Goal: Task Accomplishment & Management: Complete application form

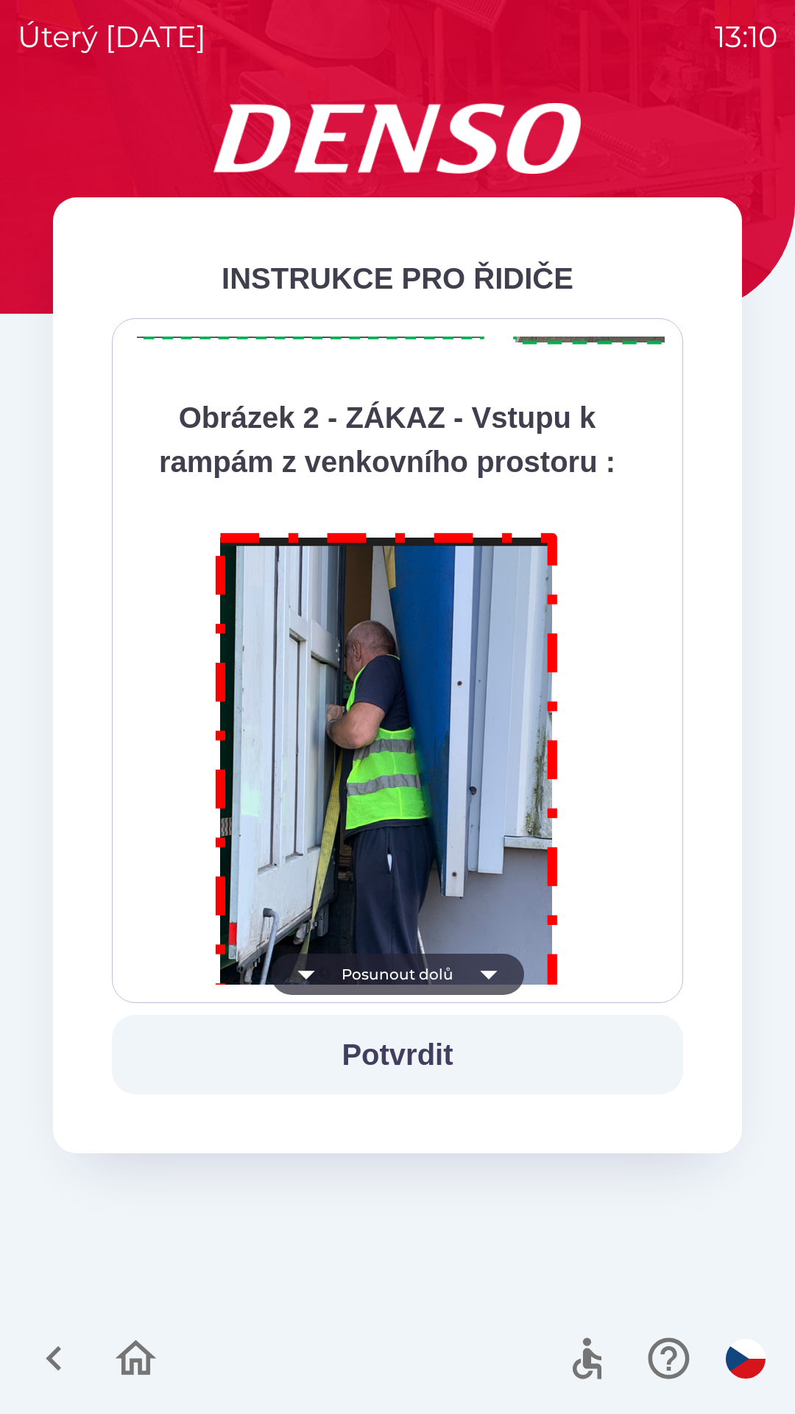
scroll to position [8277, 0]
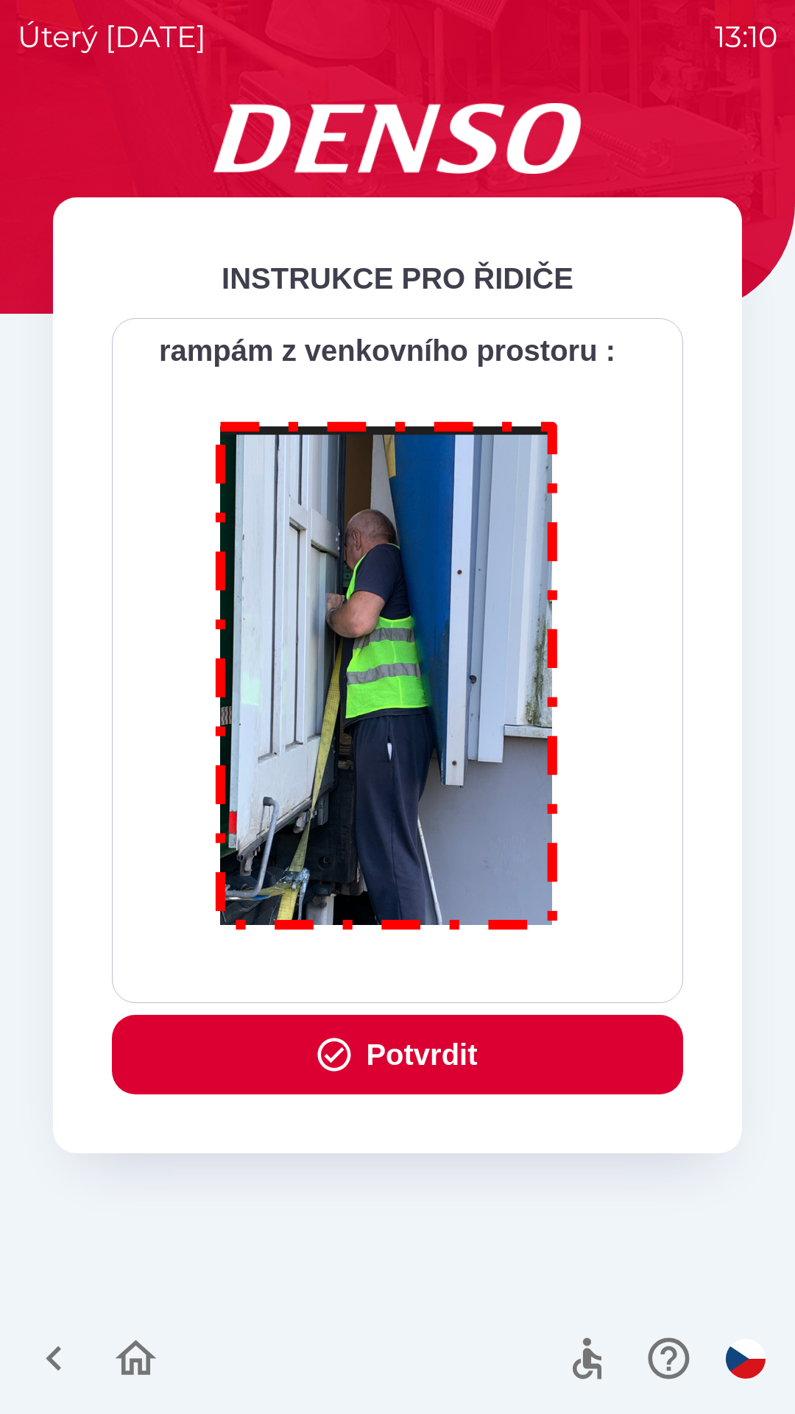
click at [360, 1052] on button "Potvrdit" at bounding box center [398, 1055] width 572 height 80
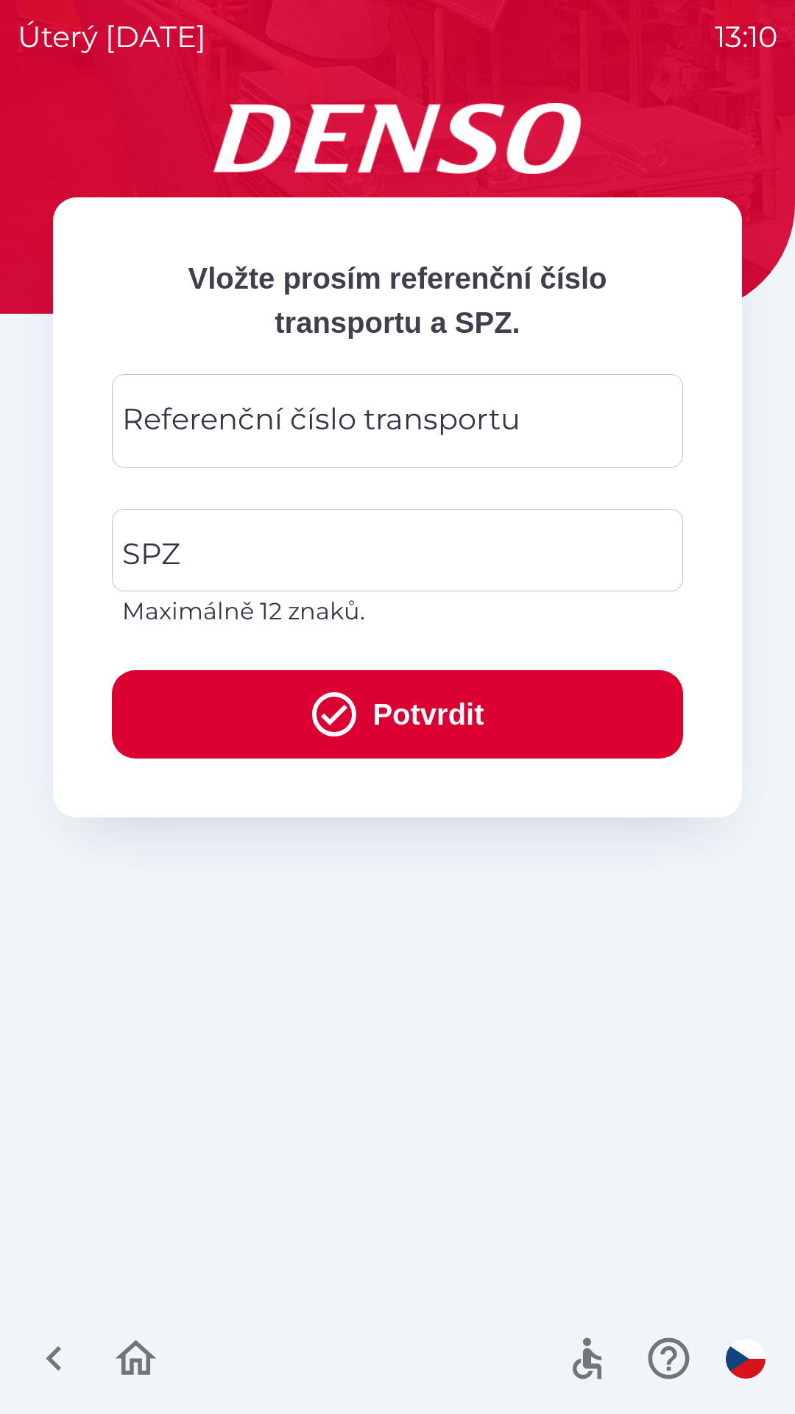
click at [307, 425] on div "Referenční číslo transportu Referenční číslo transportu" at bounding box center [398, 421] width 572 height 94
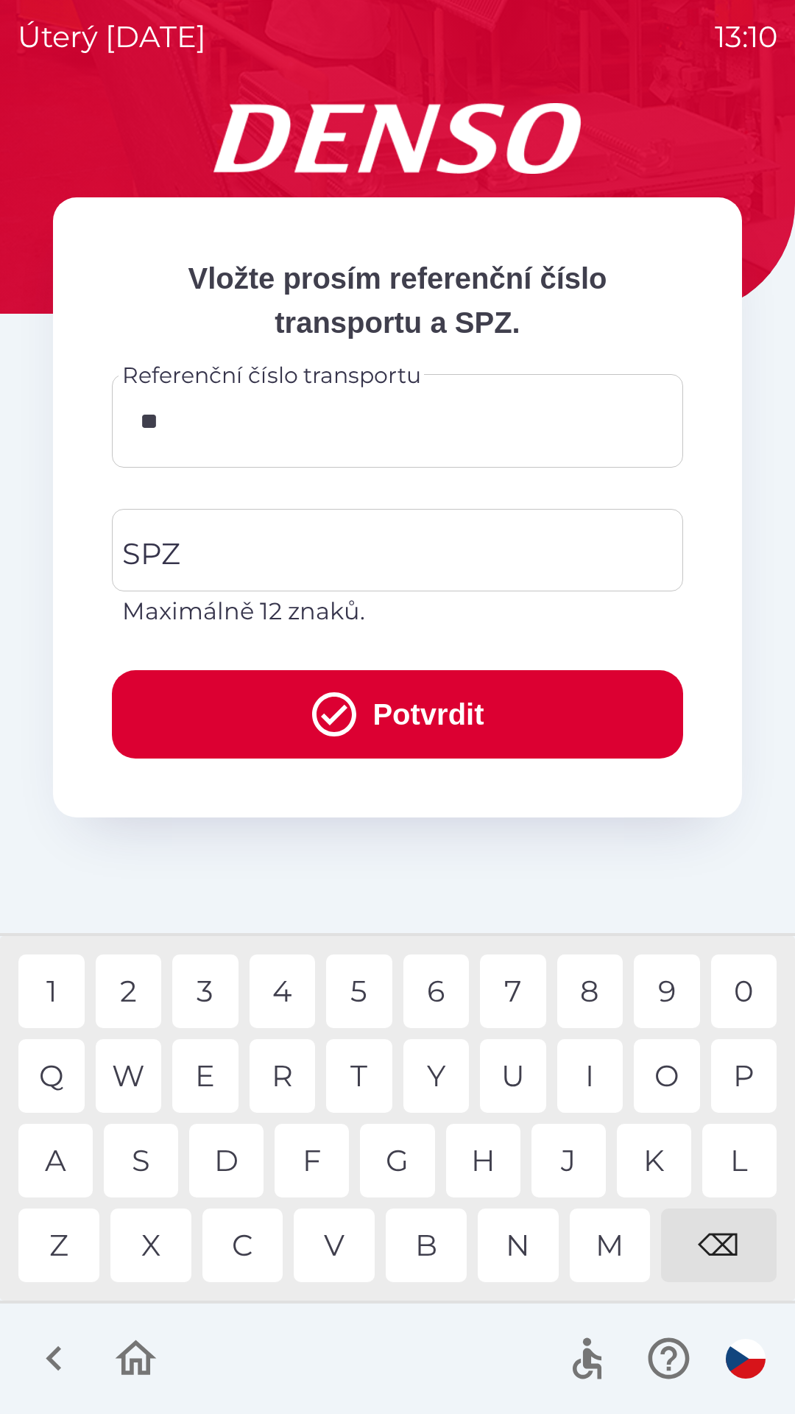
click at [281, 985] on div "4" at bounding box center [283, 992] width 66 height 74
click at [124, 980] on div "2" at bounding box center [129, 992] width 66 height 74
click at [57, 980] on div "1" at bounding box center [51, 992] width 66 height 74
type input "******"
click at [344, 541] on input "SPZ" at bounding box center [387, 550] width 536 height 69
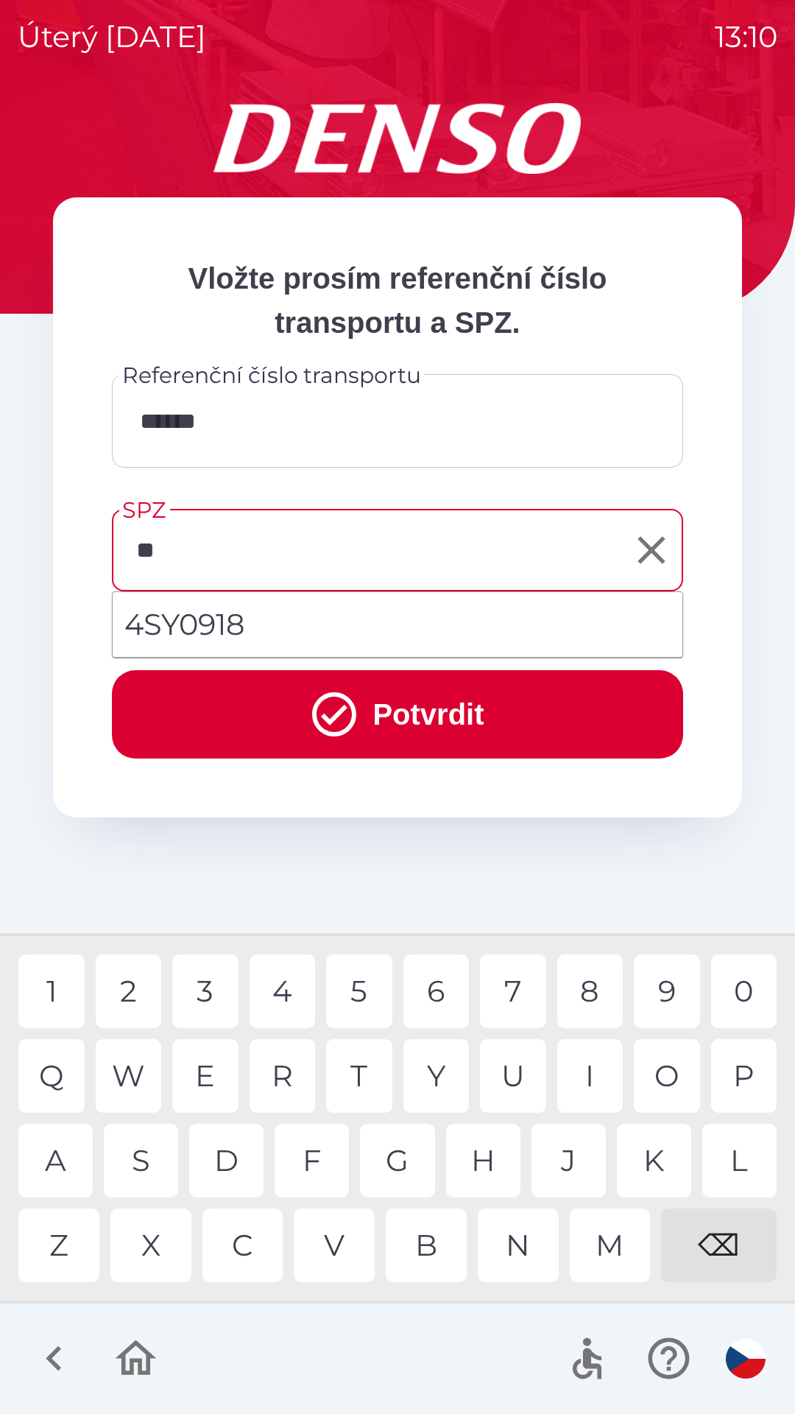
click at [143, 1162] on div "S" at bounding box center [141, 1161] width 74 height 74
click at [746, 995] on div "0" at bounding box center [744, 992] width 66 height 74
type input "*******"
click at [591, 995] on div "8" at bounding box center [591, 992] width 66 height 74
click at [474, 723] on button "Potvrdit" at bounding box center [398, 714] width 572 height 88
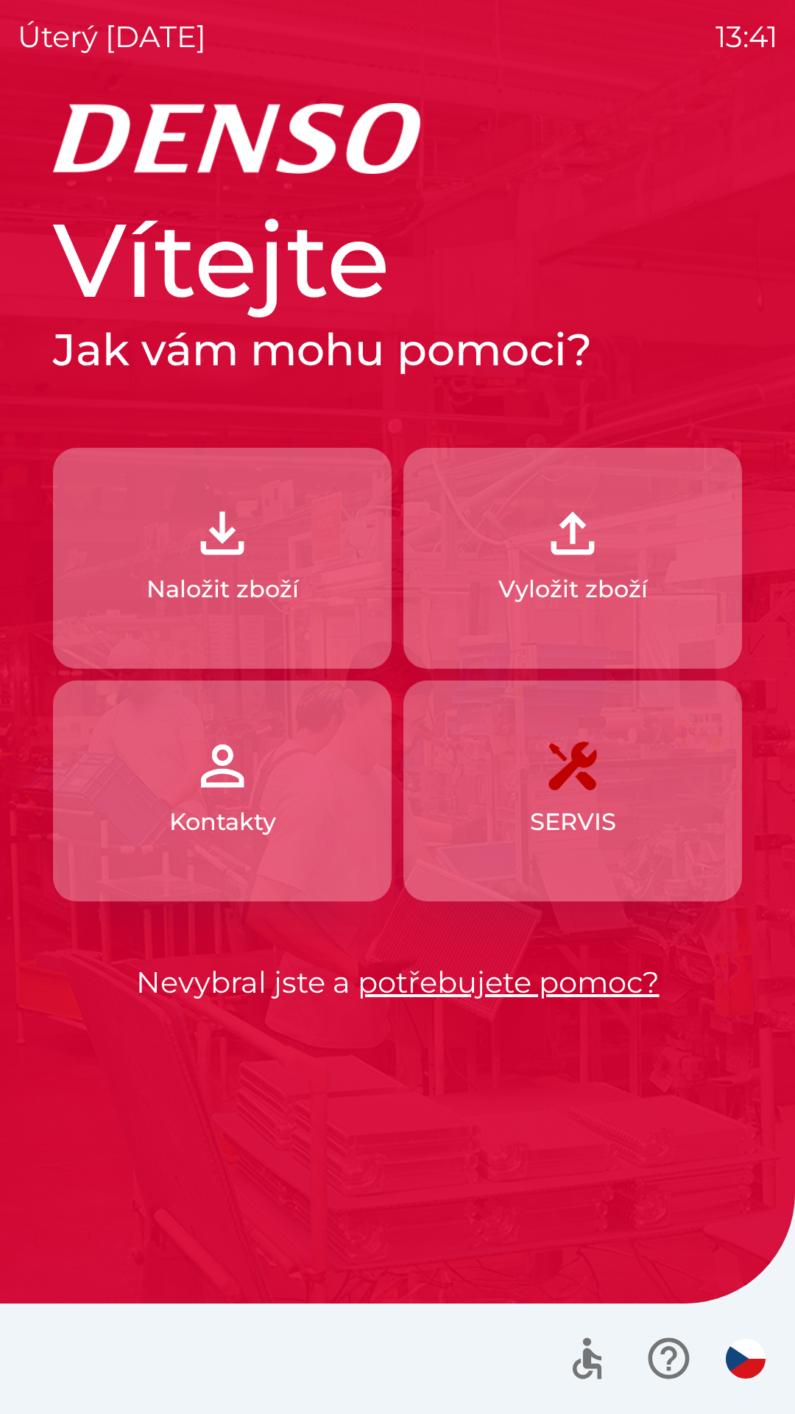
click at [284, 567] on button "Naložit zboží" at bounding box center [222, 558] width 339 height 221
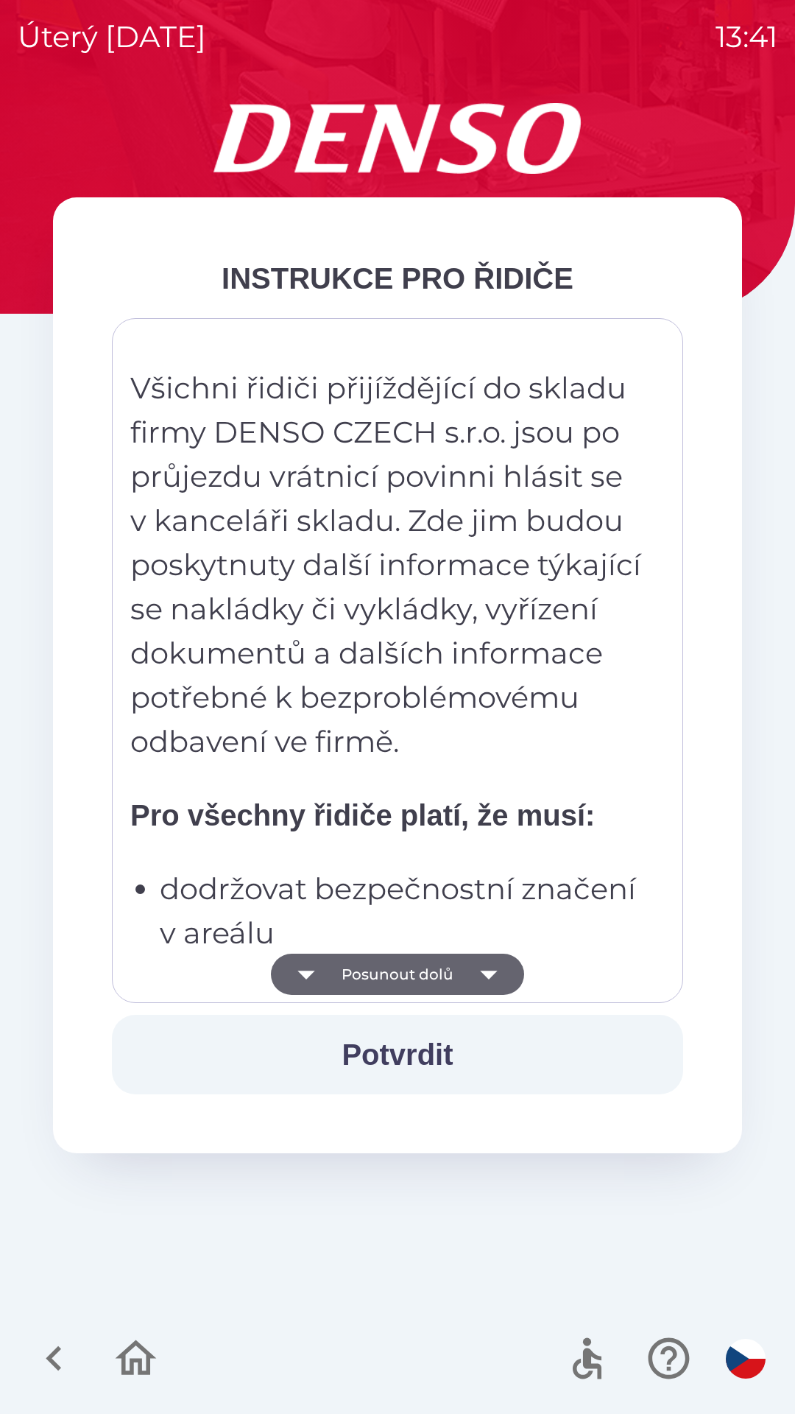
click at [488, 970] on icon "button" at bounding box center [488, 974] width 41 height 41
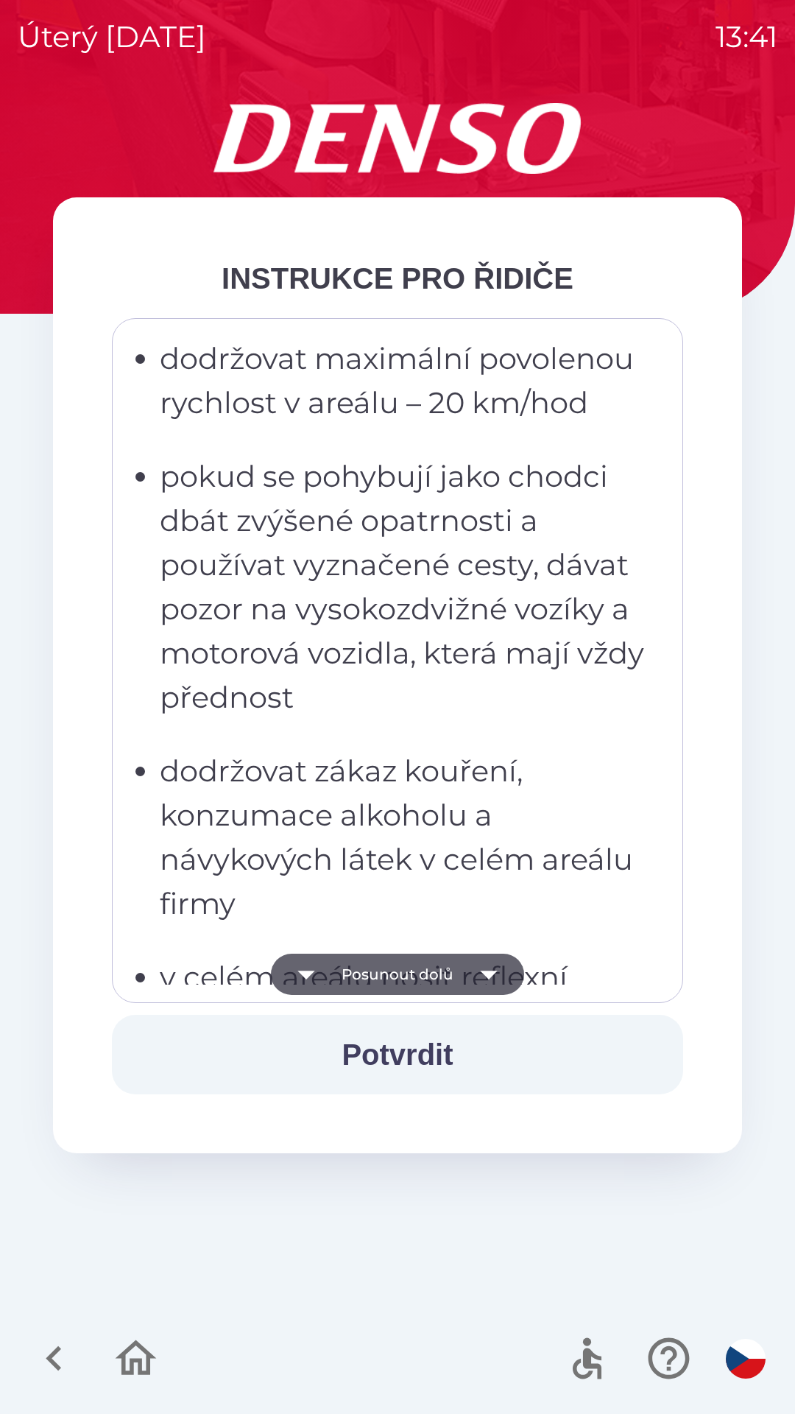
click at [472, 969] on icon "button" at bounding box center [488, 974] width 41 height 41
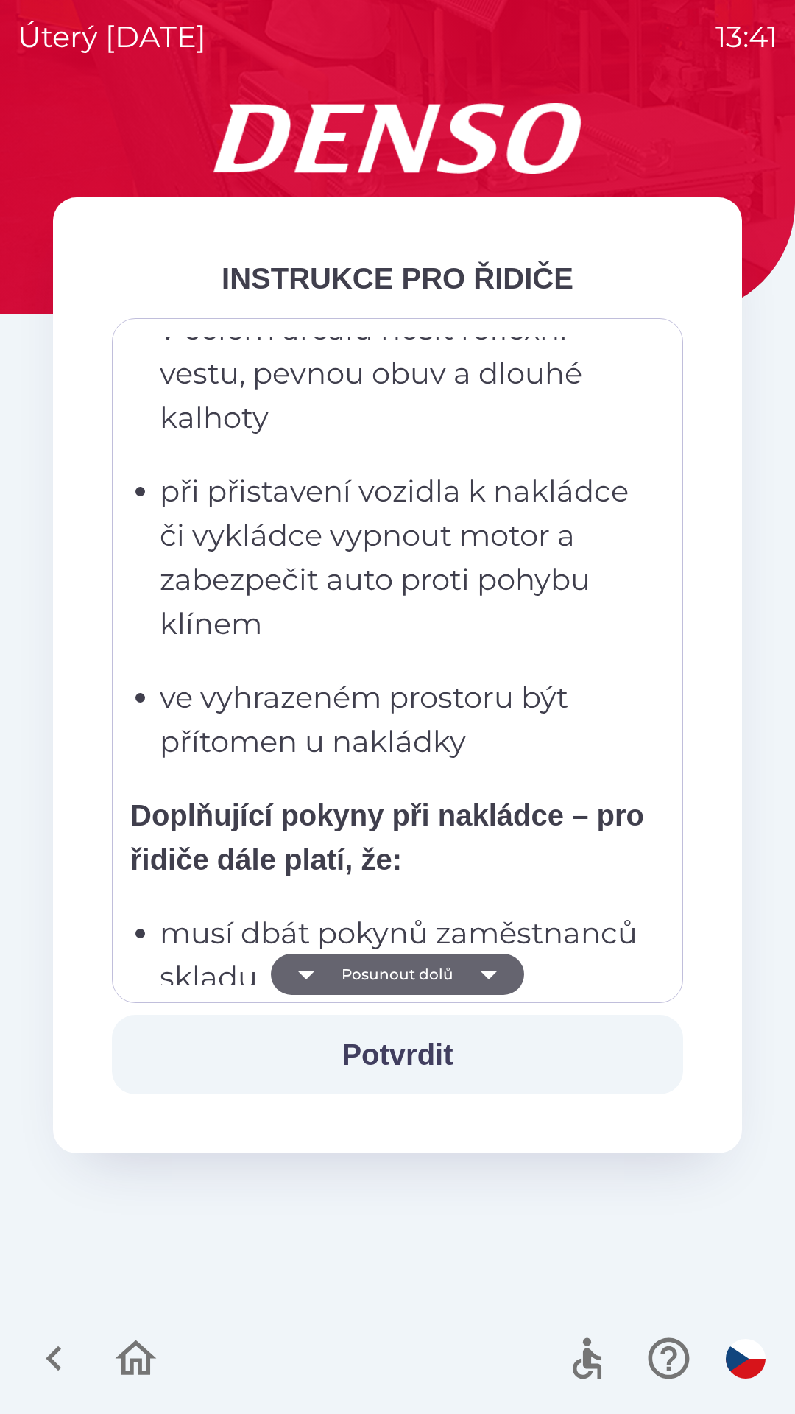
click at [463, 977] on button "Posunout dolů" at bounding box center [397, 974] width 253 height 41
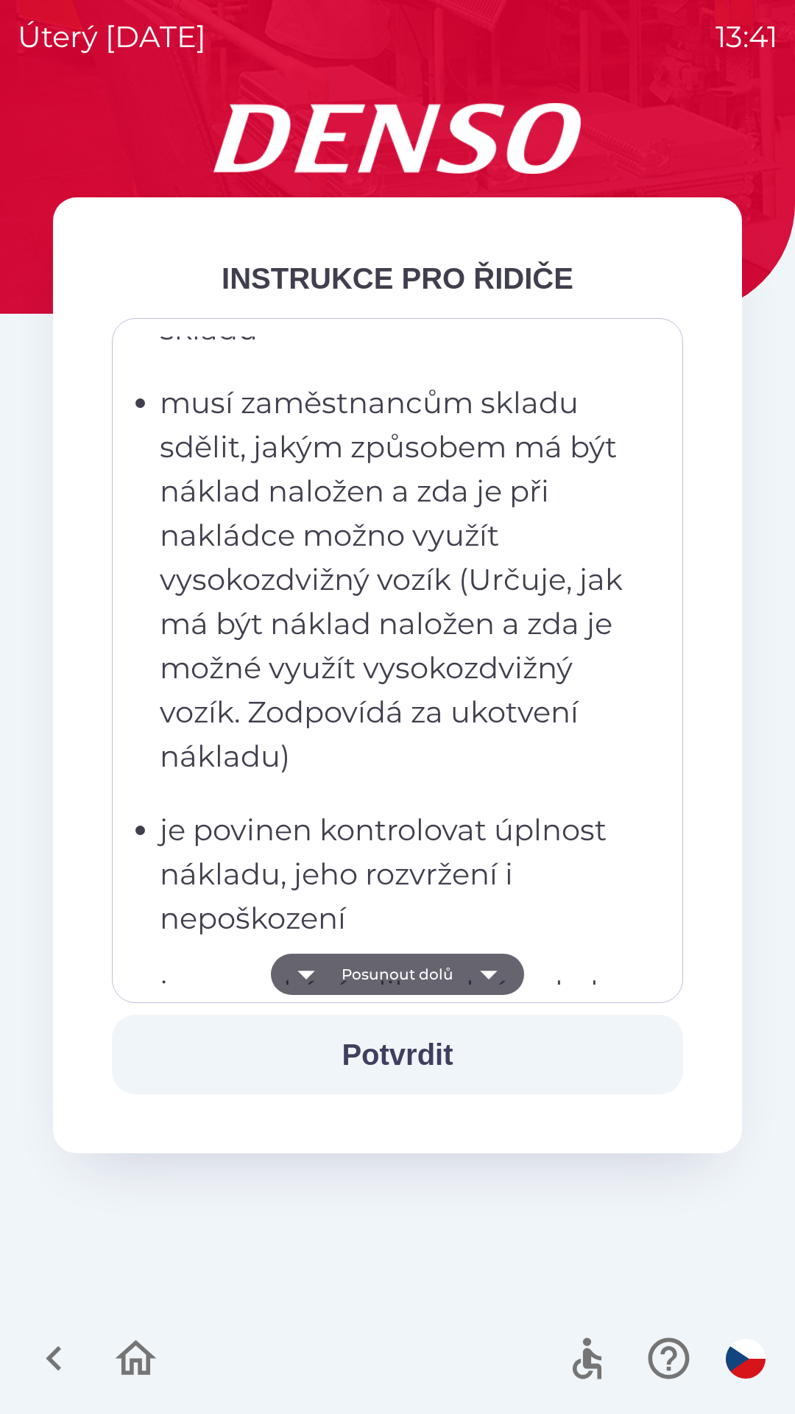
click at [468, 973] on icon "button" at bounding box center [488, 974] width 41 height 41
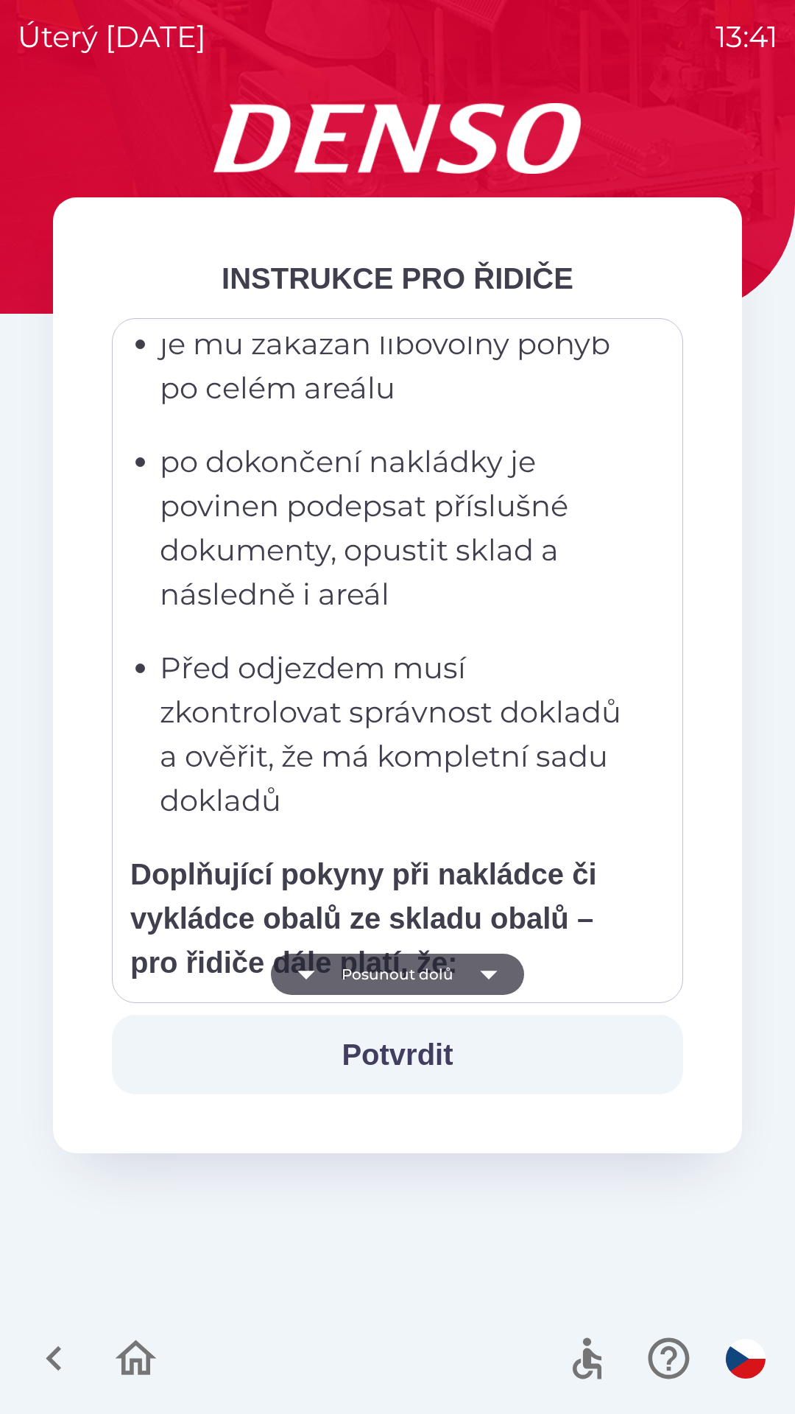
click at [472, 973] on icon "button" at bounding box center [488, 974] width 41 height 41
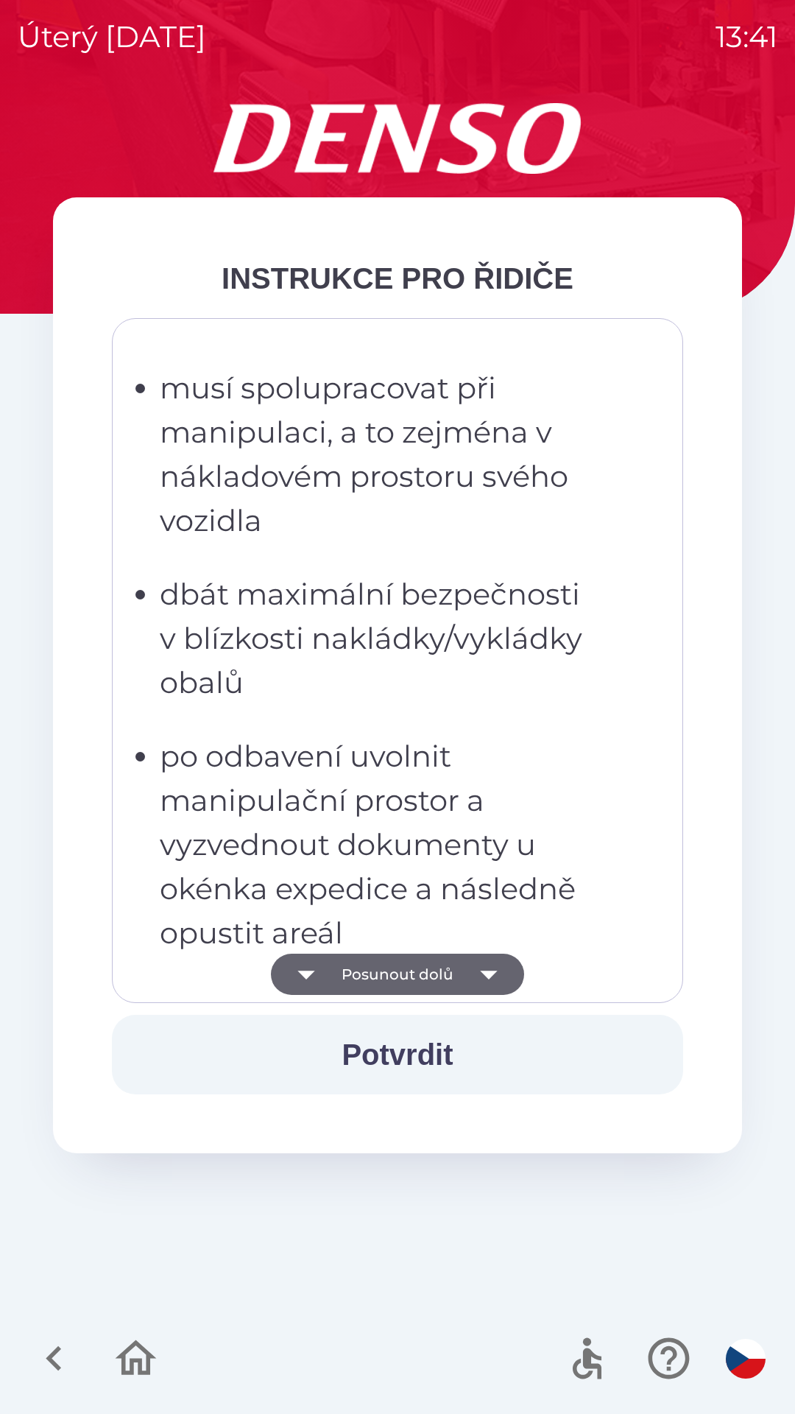
click at [471, 972] on icon "button" at bounding box center [488, 974] width 41 height 41
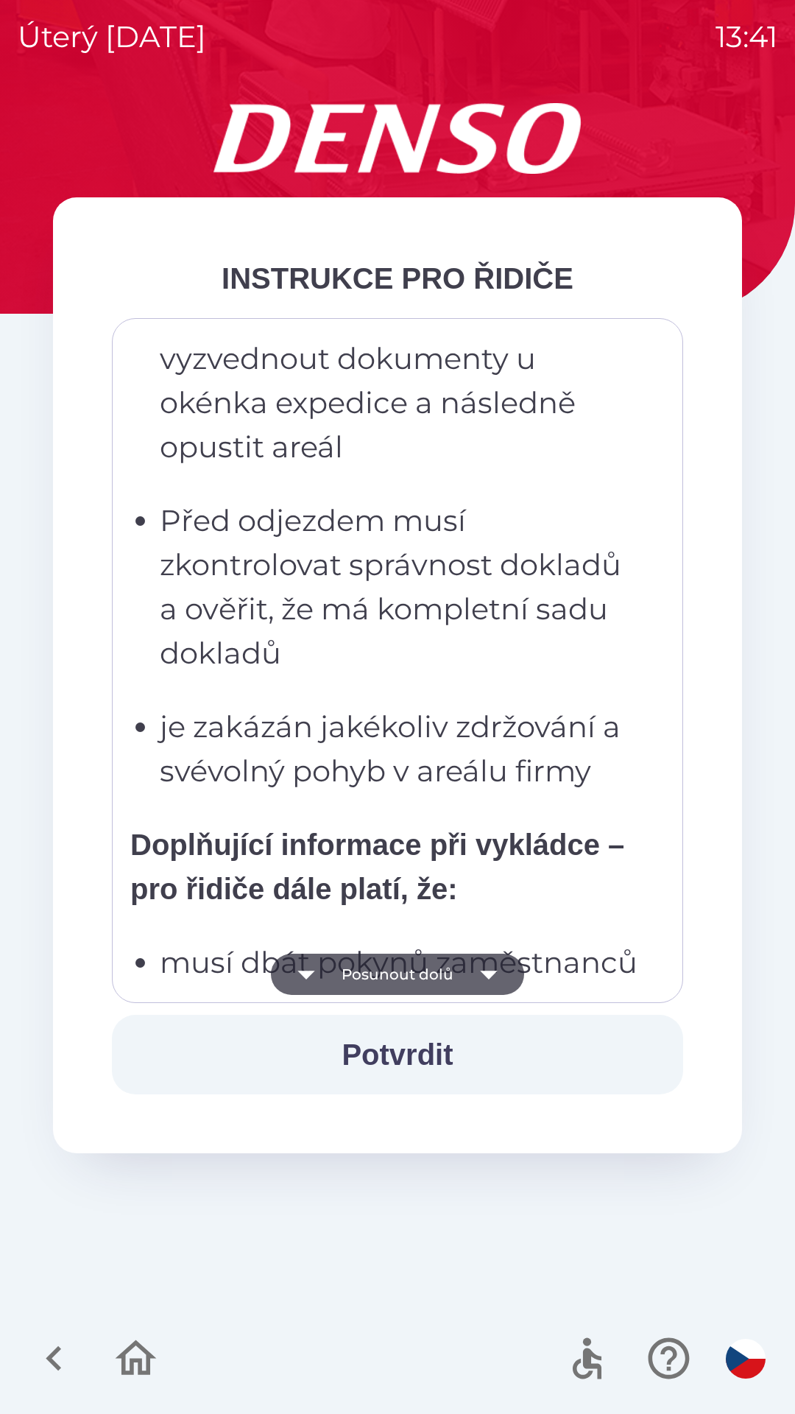
click at [474, 971] on icon "button" at bounding box center [488, 974] width 41 height 41
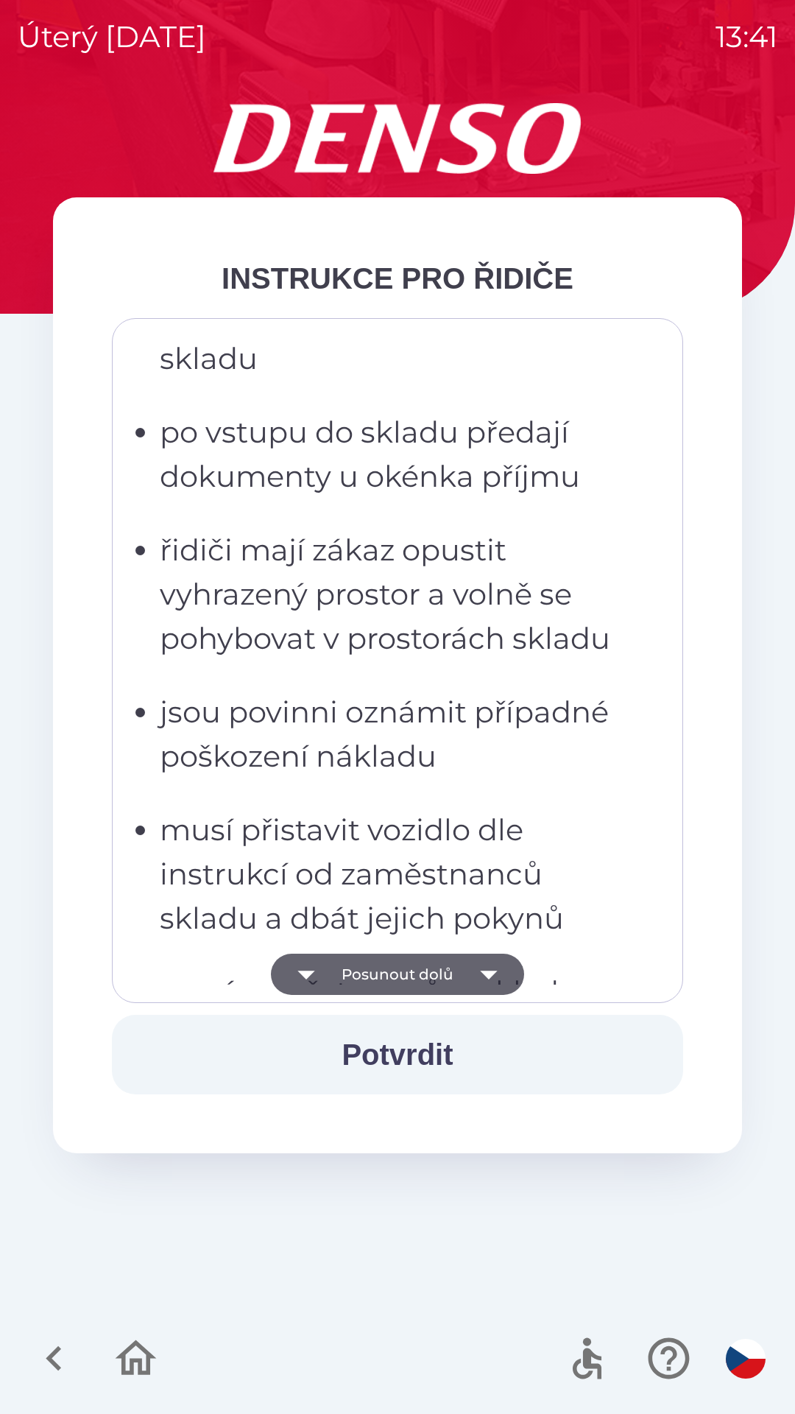
click at [473, 977] on icon "button" at bounding box center [488, 974] width 41 height 41
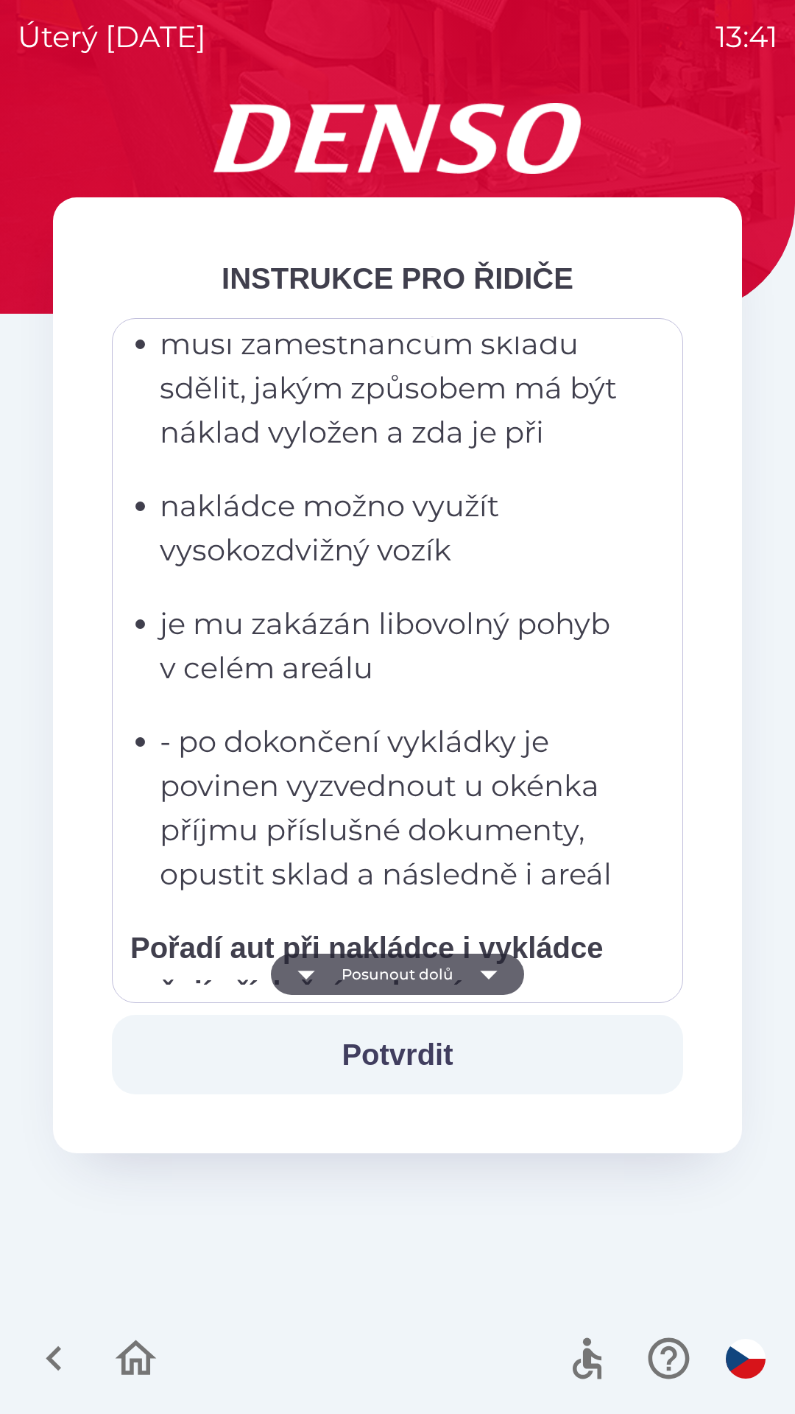
click at [470, 974] on icon "button" at bounding box center [488, 974] width 41 height 41
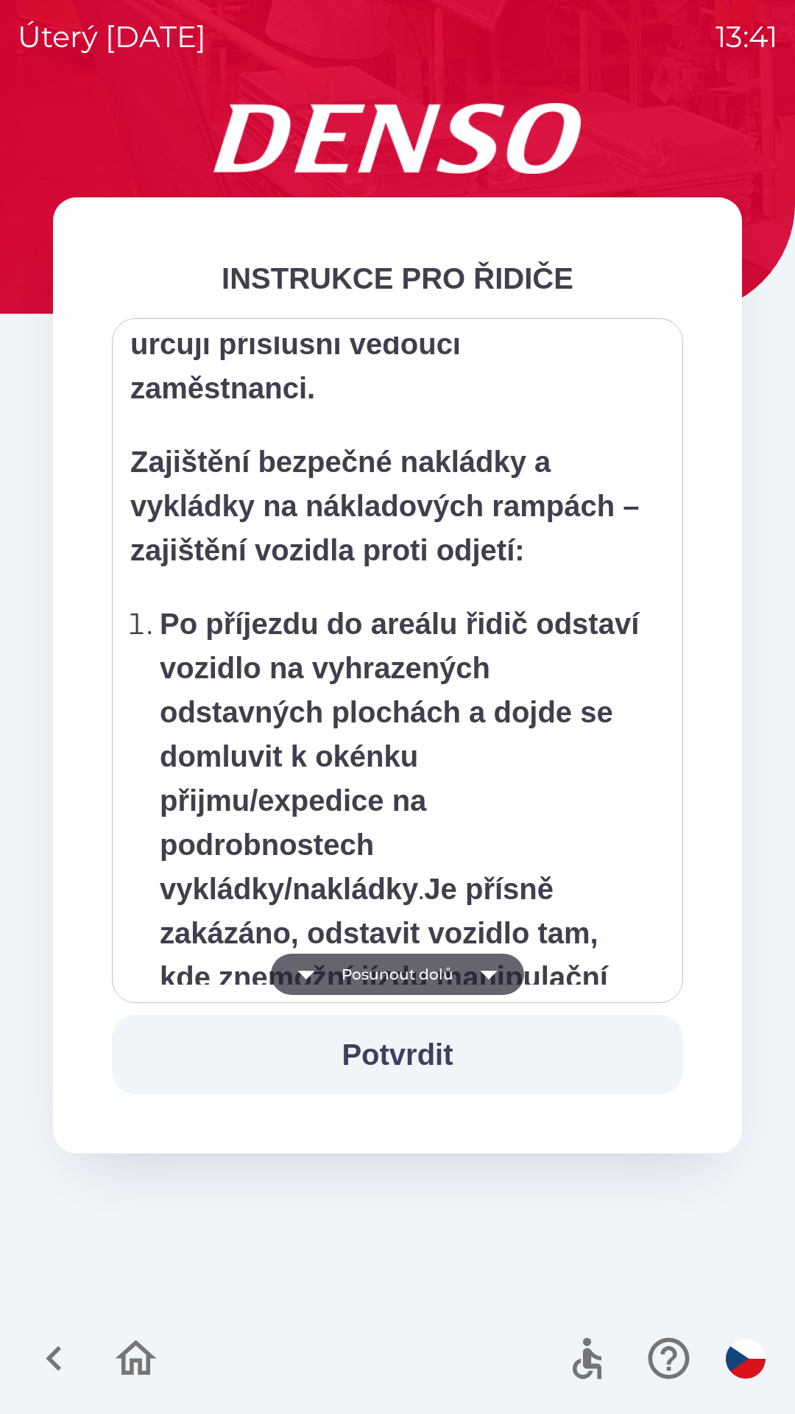
click at [474, 977] on icon "button" at bounding box center [488, 974] width 41 height 41
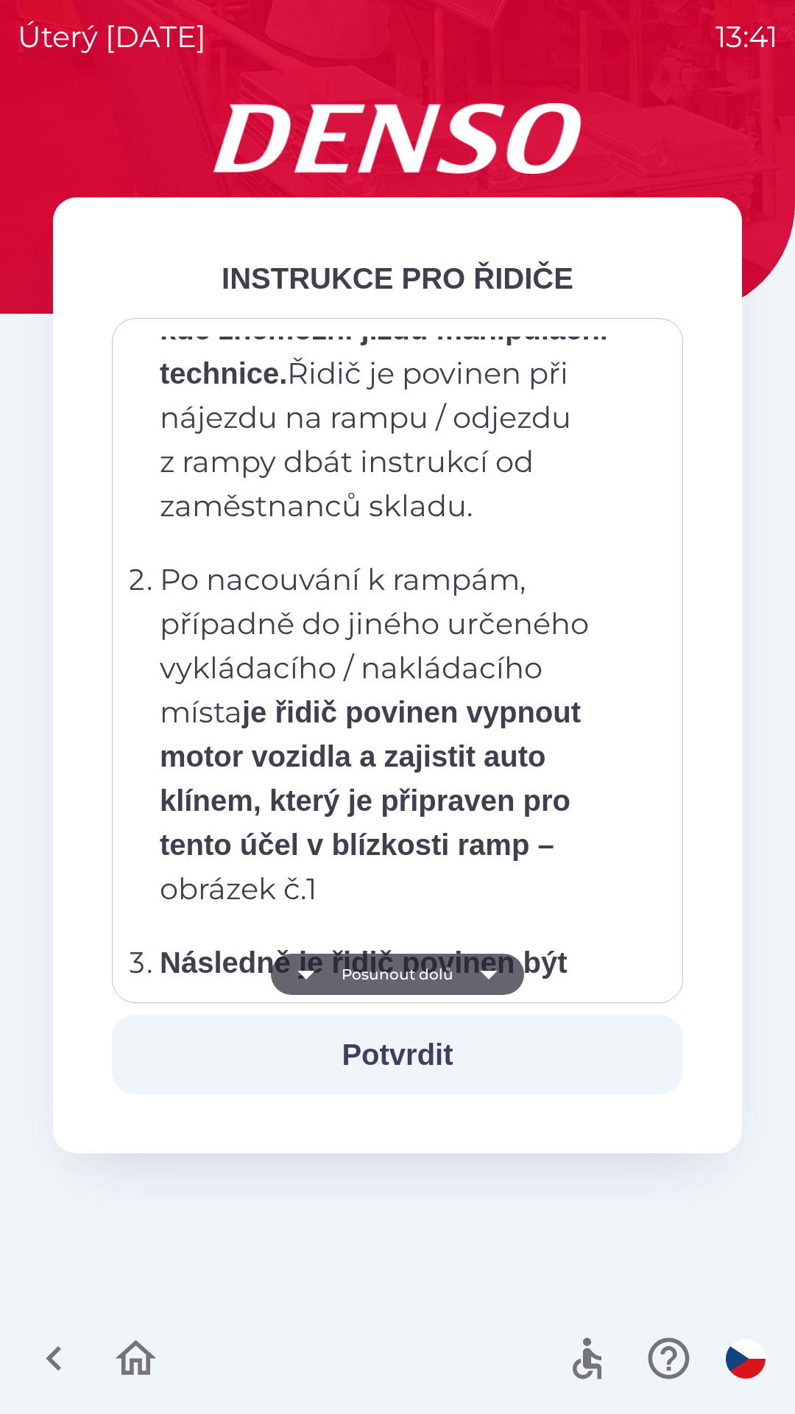
click at [420, 1071] on button "Potvrdit" at bounding box center [398, 1055] width 572 height 80
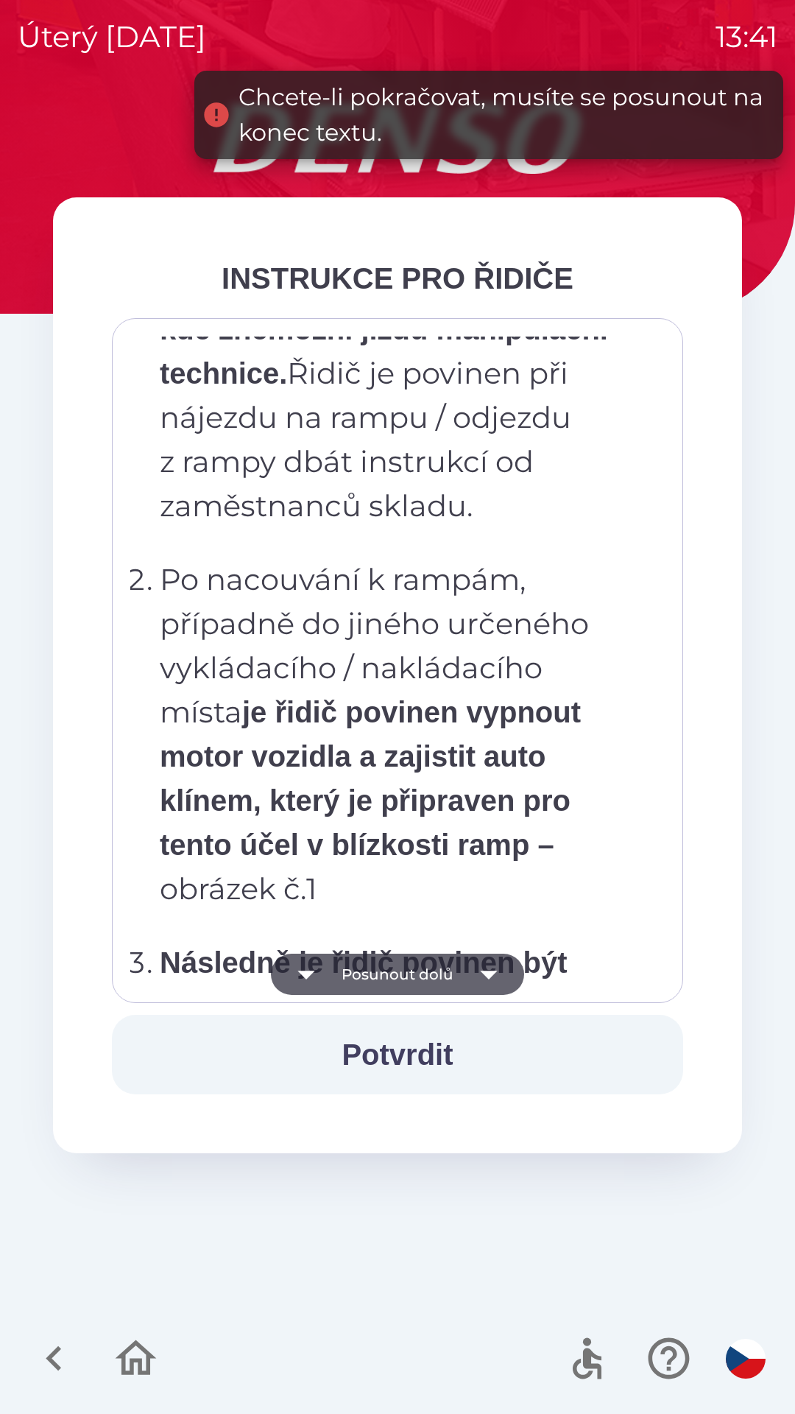
click at [414, 1036] on button "Potvrdit" at bounding box center [398, 1055] width 572 height 80
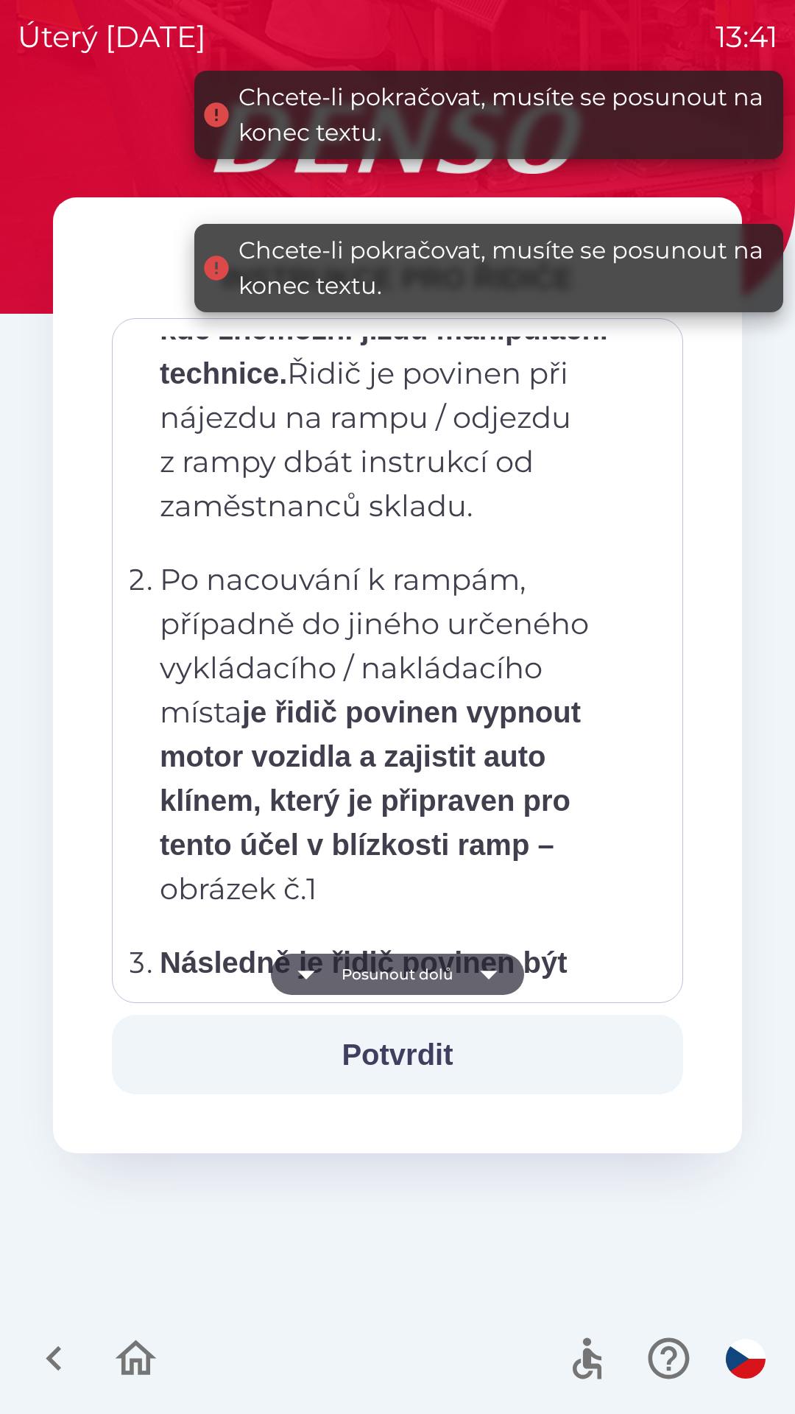
click at [445, 981] on button "Posunout dolů" at bounding box center [397, 974] width 253 height 41
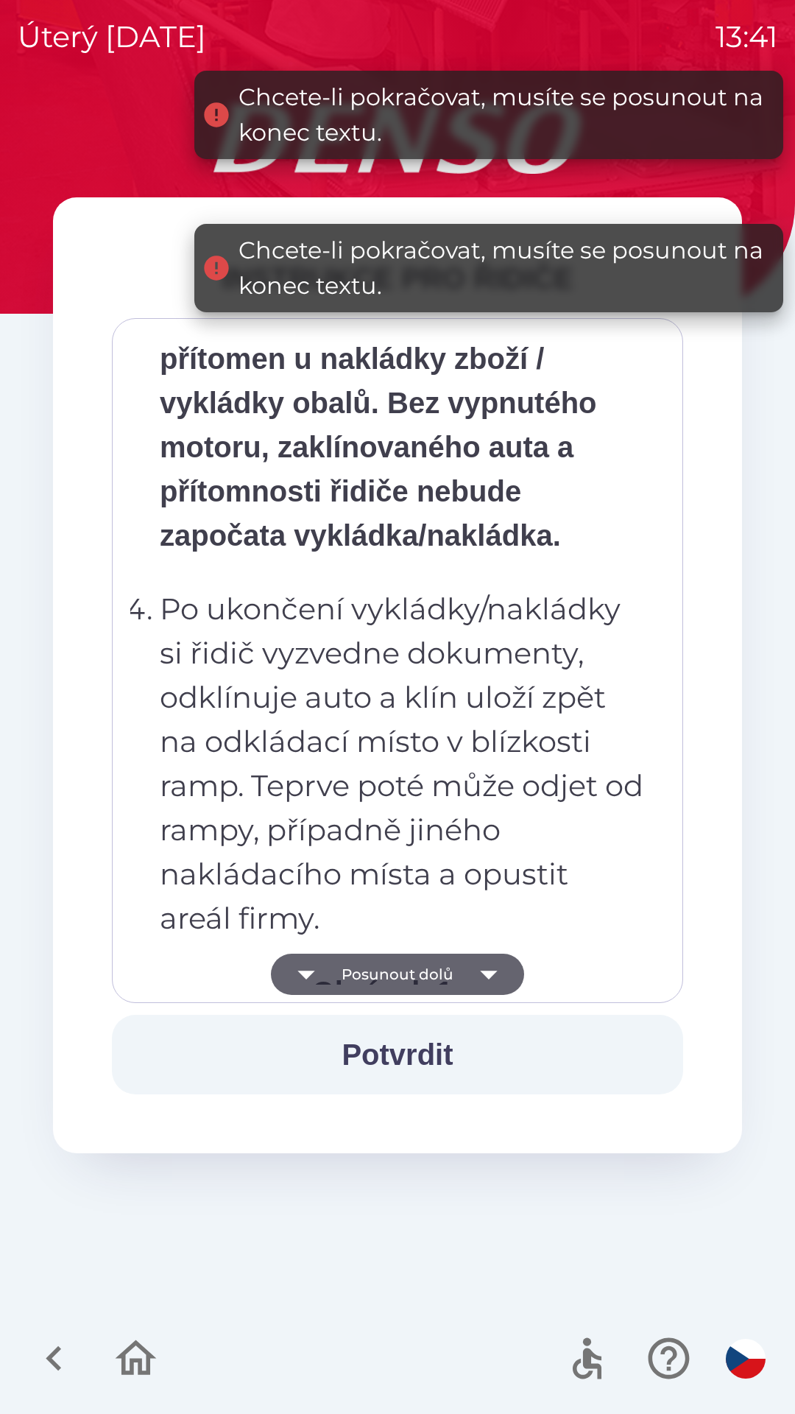
click at [449, 974] on button "Posunout dolů" at bounding box center [397, 974] width 253 height 41
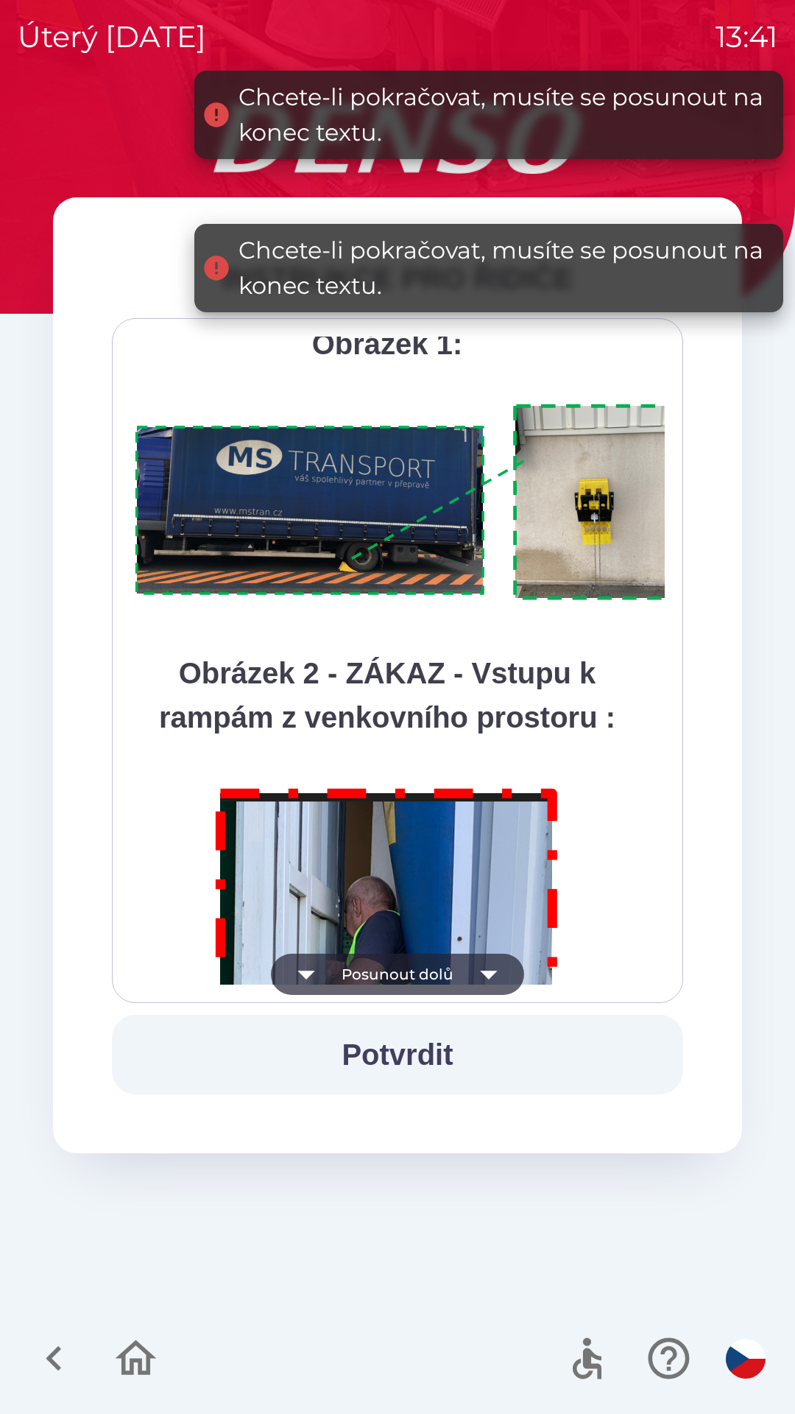
click at [451, 973] on button "Posunout dolů" at bounding box center [397, 974] width 253 height 41
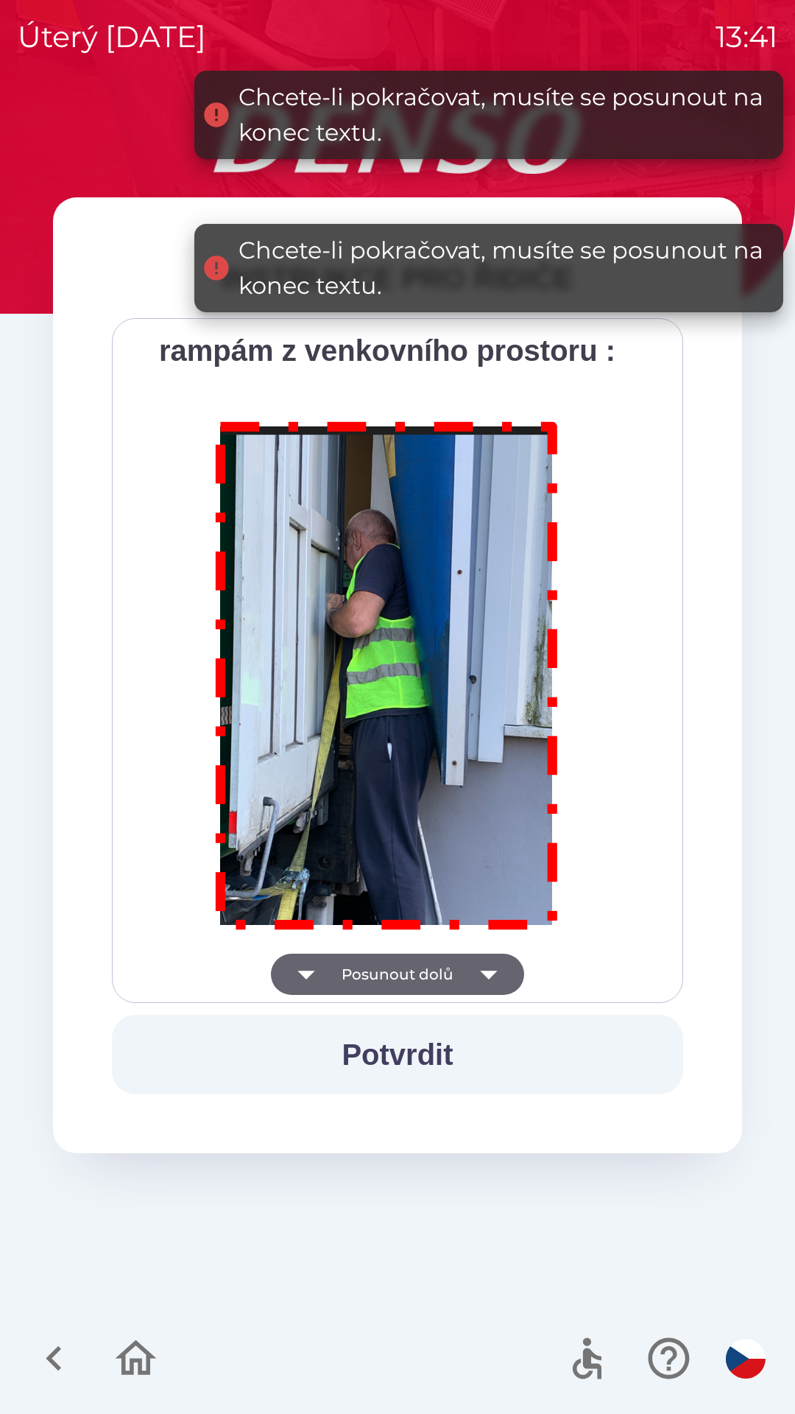
click at [451, 971] on div "Všichni řidiči přijíždějící do skladu firmy DENSO CZECH s.r.o. jsou po průjezdu…" at bounding box center [397, 661] width 535 height 648
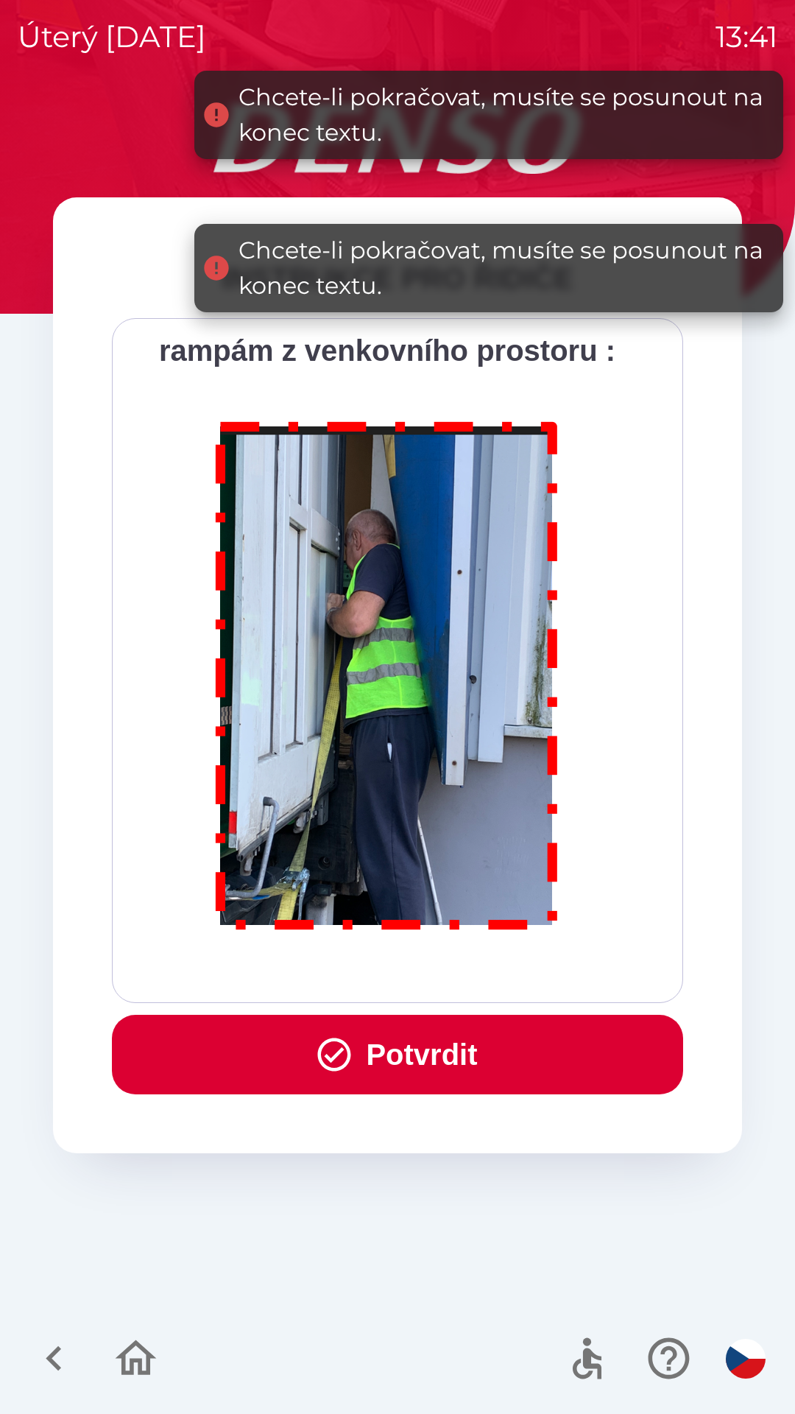
click at [450, 972] on div "Všichni řidiči přijíždějící do skladu firmy DENSO CZECH s.r.o. jsou po průjezdu…" at bounding box center [397, 661] width 535 height 648
click at [452, 972] on div "Všichni řidiči přijíždějící do skladu firmy DENSO CZECH s.r.o. jsou po průjezdu…" at bounding box center [397, 661] width 535 height 648
click at [452, 973] on div "Všichni řidiči přijíždějící do skladu firmy DENSO CZECH s.r.o. jsou po průjezdu…" at bounding box center [397, 661] width 535 height 648
click at [507, 1025] on button "Potvrdit" at bounding box center [398, 1055] width 572 height 80
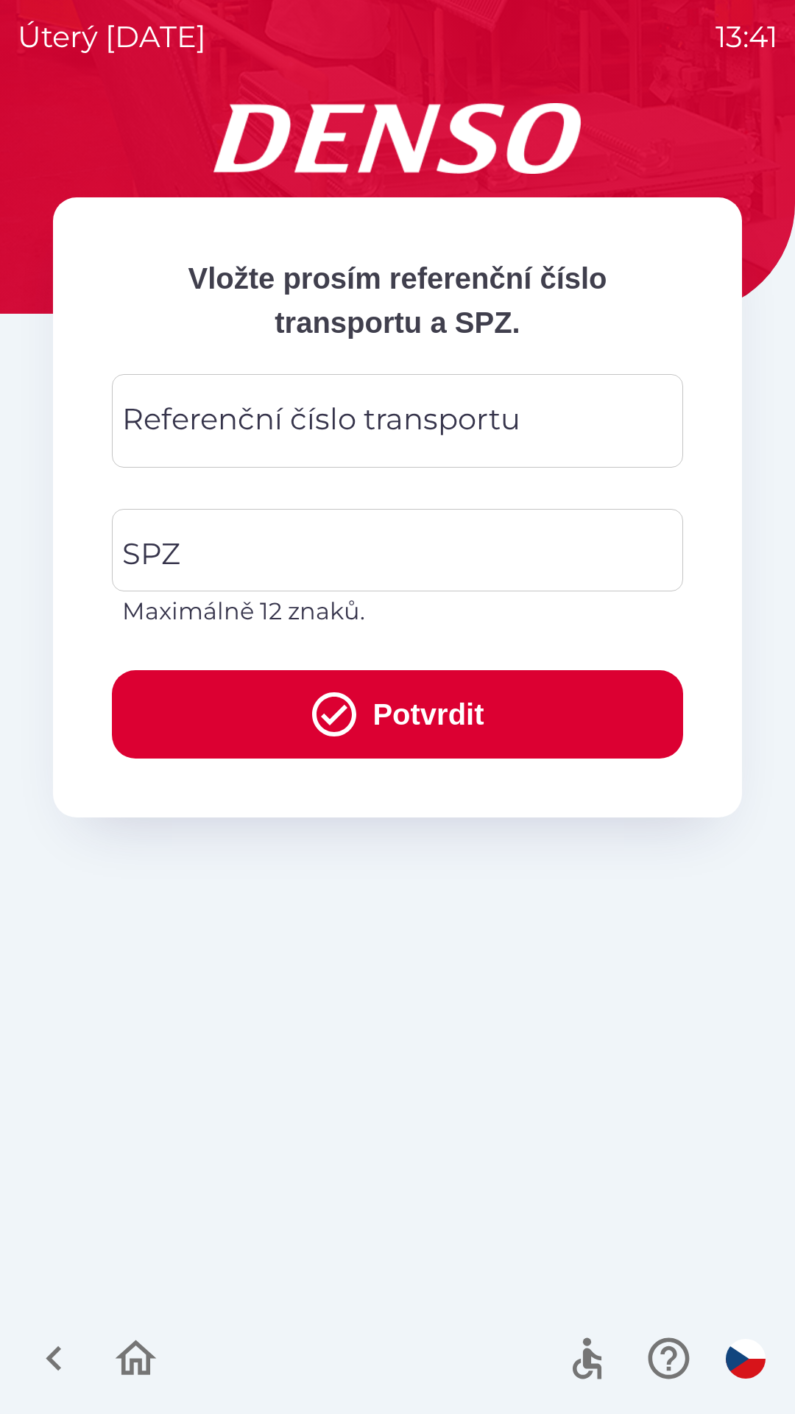
click at [511, 430] on div "Referenční číslo transportu Referenční číslo transportu" at bounding box center [398, 421] width 572 height 94
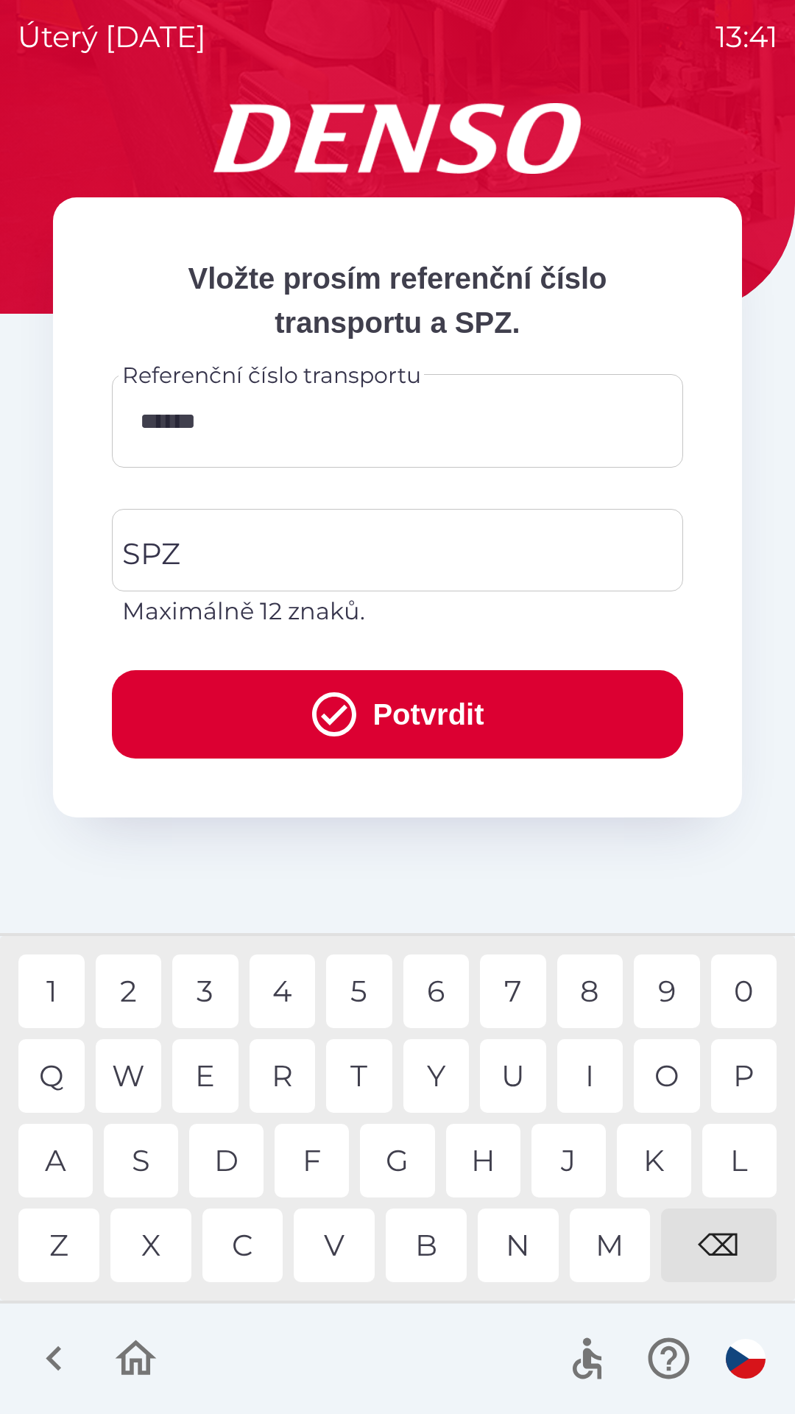
click at [58, 989] on div "1" at bounding box center [51, 992] width 66 height 74
click at [54, 990] on div "1" at bounding box center [51, 992] width 66 height 74
type input "********"
click at [298, 994] on div "4" at bounding box center [283, 992] width 66 height 74
click at [409, 542] on input "SPZ" at bounding box center [387, 550] width 536 height 69
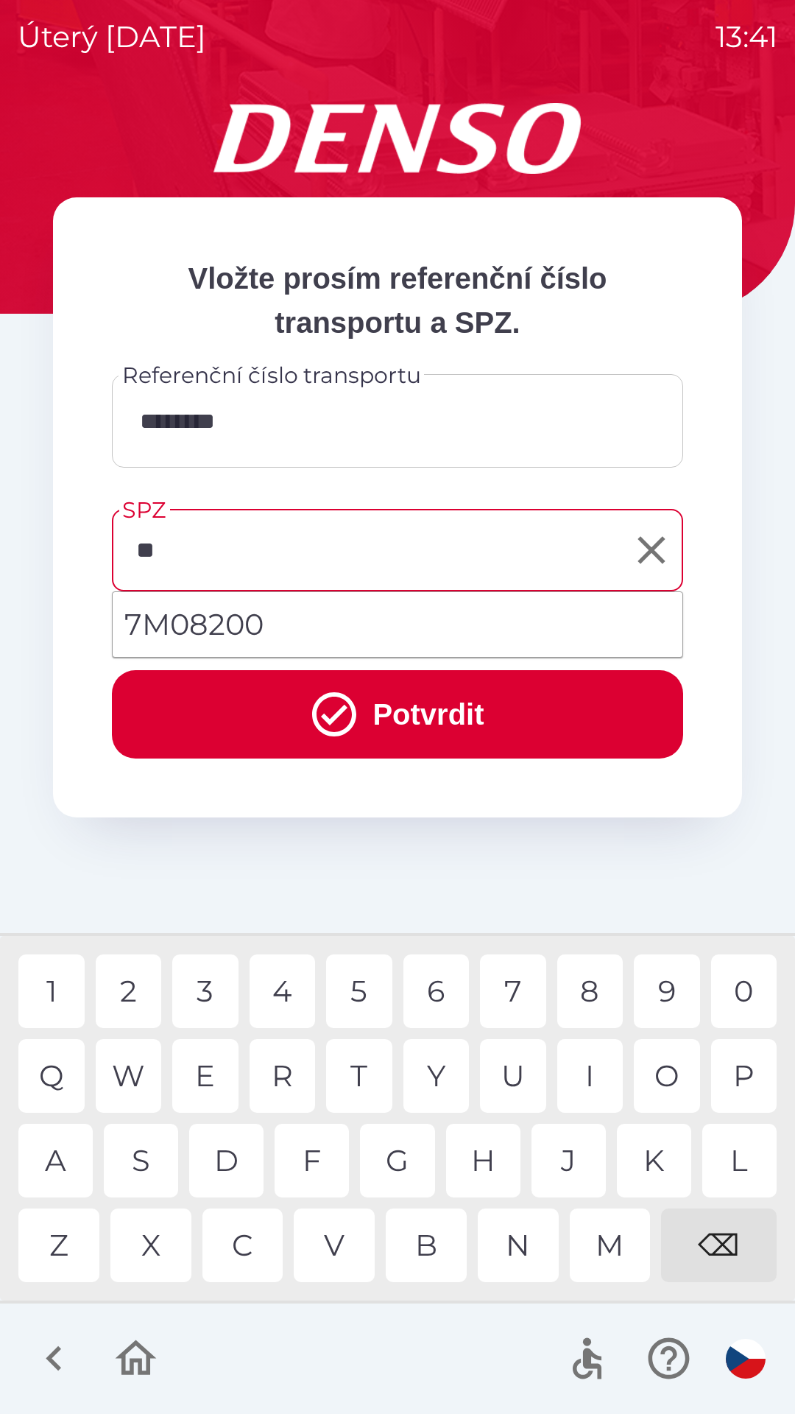
click at [619, 1236] on div "M" at bounding box center [610, 1246] width 81 height 74
click at [139, 980] on div "2" at bounding box center [129, 992] width 66 height 74
type input "*******"
click at [506, 706] on button "Potvrdit" at bounding box center [398, 714] width 572 height 88
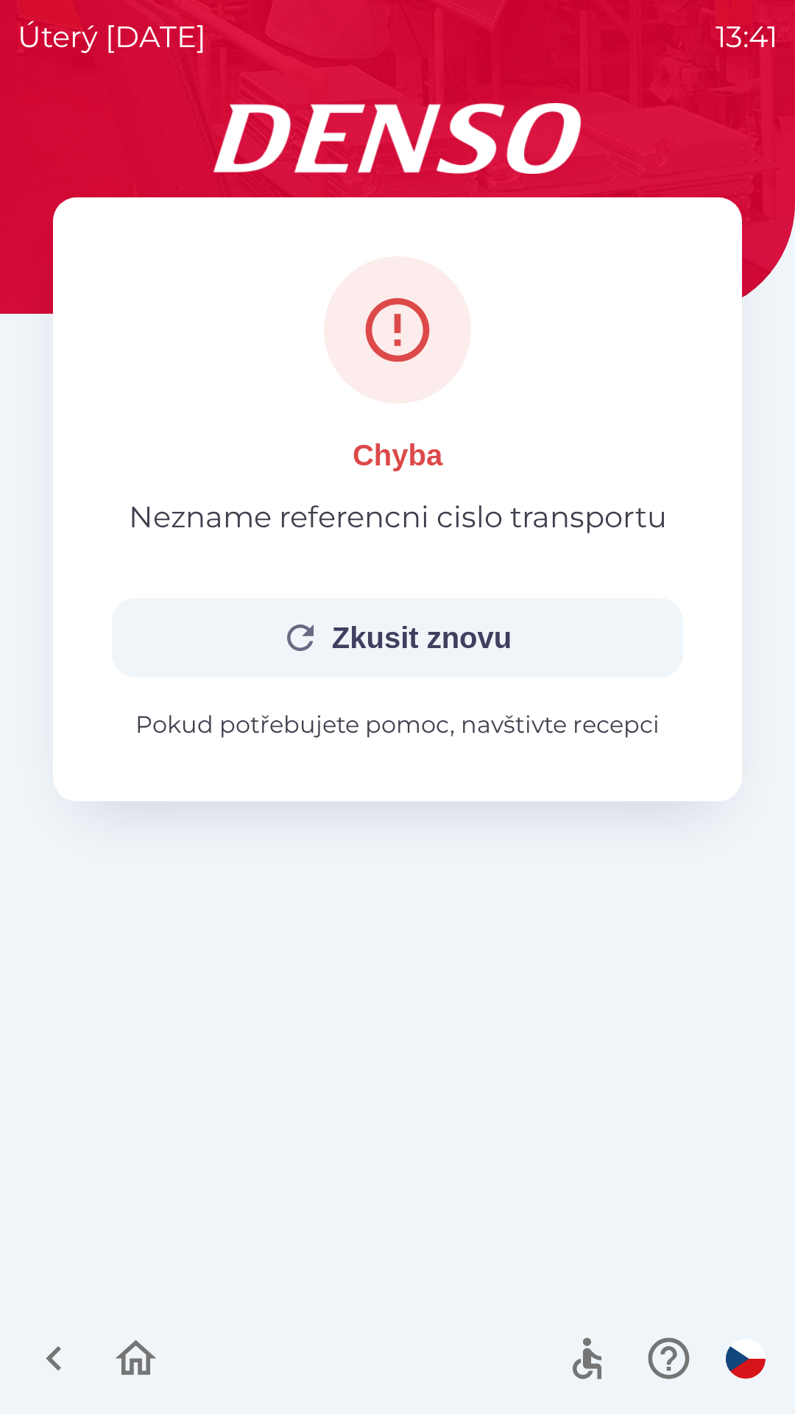
click at [451, 638] on button "Zkusit znovu" at bounding box center [398, 638] width 572 height 80
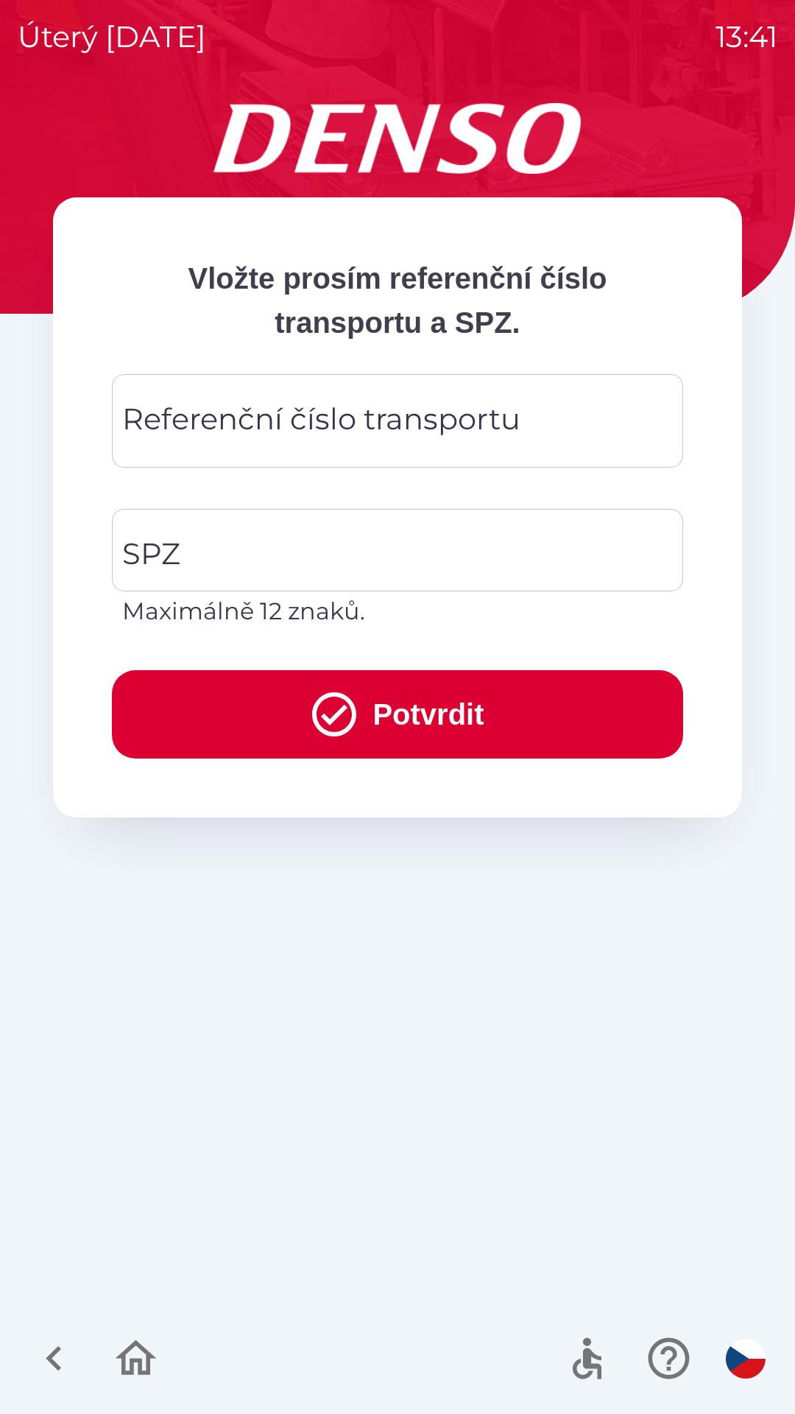
click at [130, 1374] on icon "button" at bounding box center [136, 1357] width 41 height 35
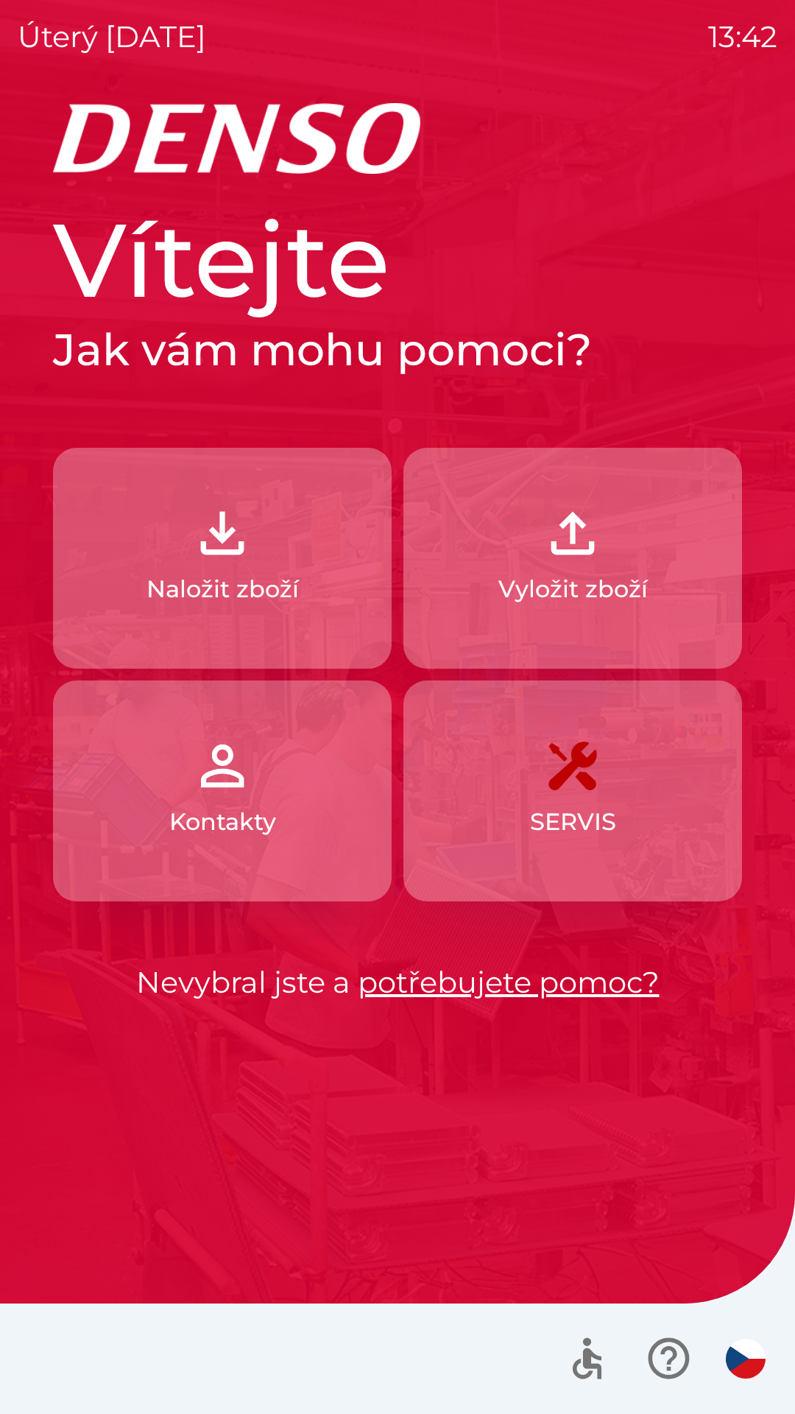
click at [279, 826] on button "Kontakty" at bounding box center [222, 791] width 339 height 221
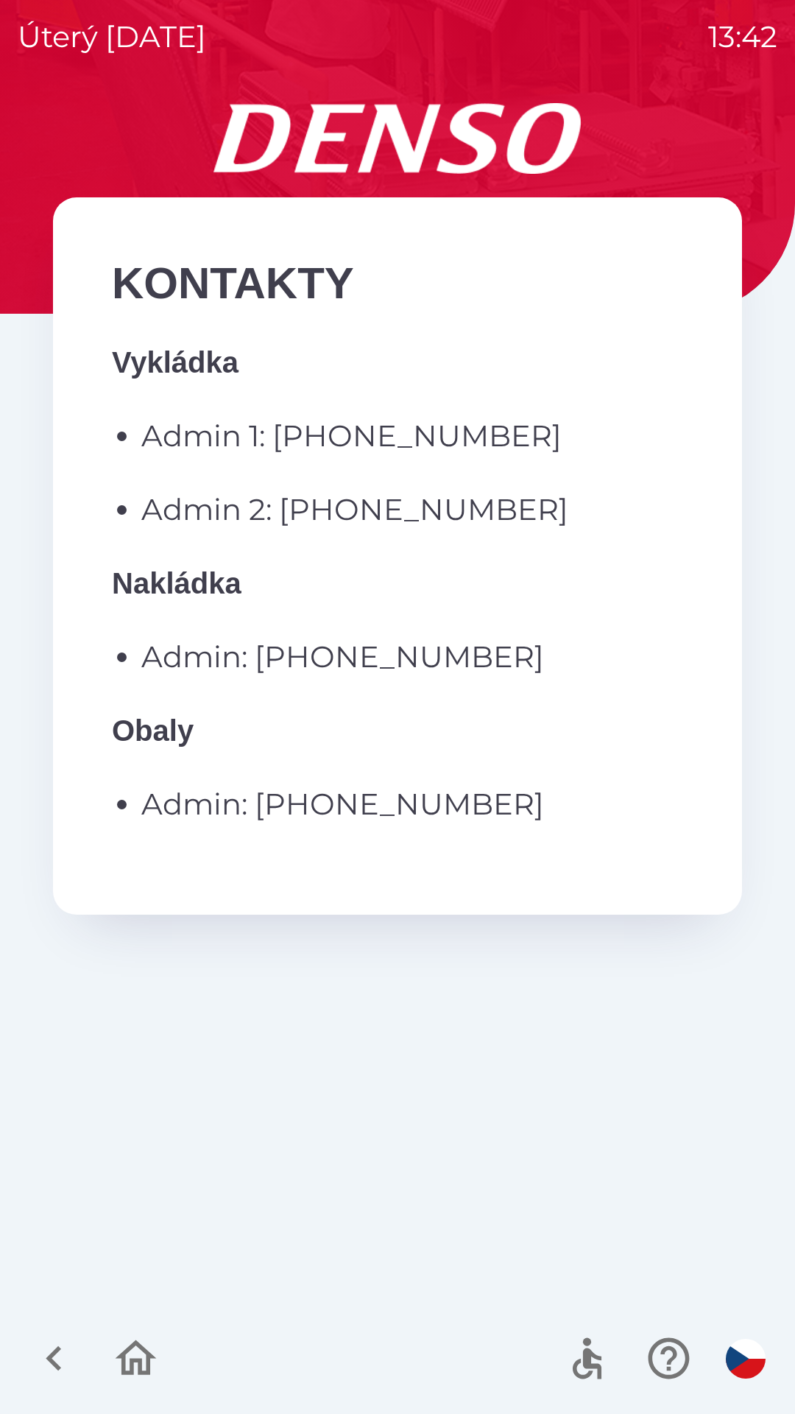
click at [140, 1346] on icon "button" at bounding box center [136, 1357] width 41 height 35
